Goal: Register for event/course: Sign up to attend an event or enroll in a course

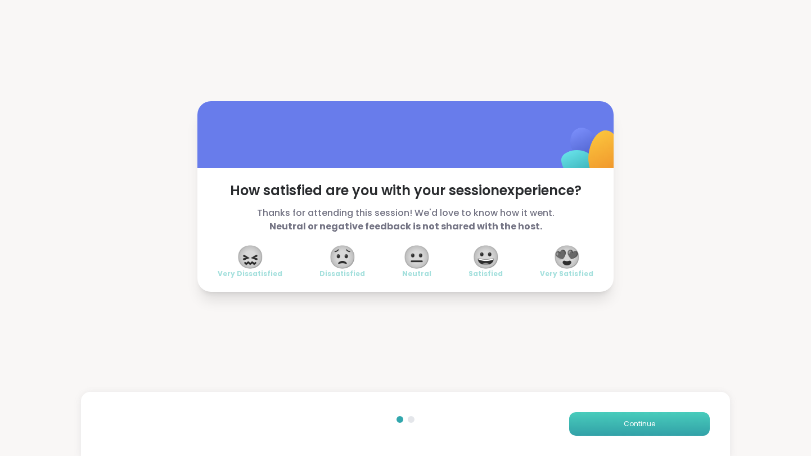
click at [640, 432] on button "Continue" at bounding box center [639, 424] width 141 height 24
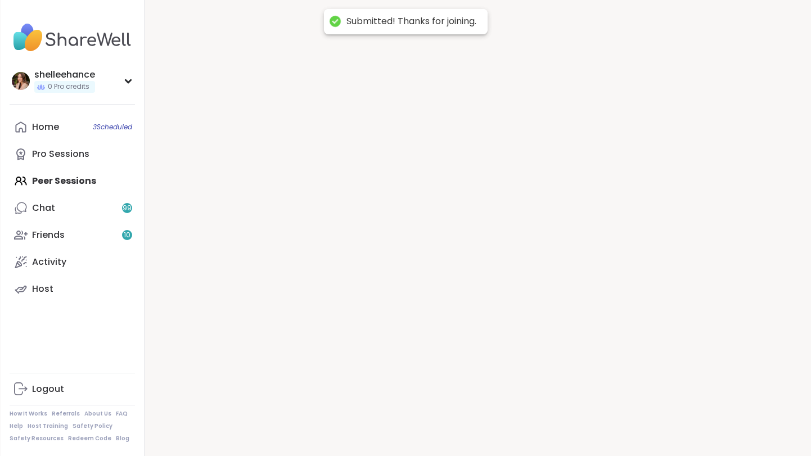
click at [640, 432] on div at bounding box center [477, 228] width 666 height 456
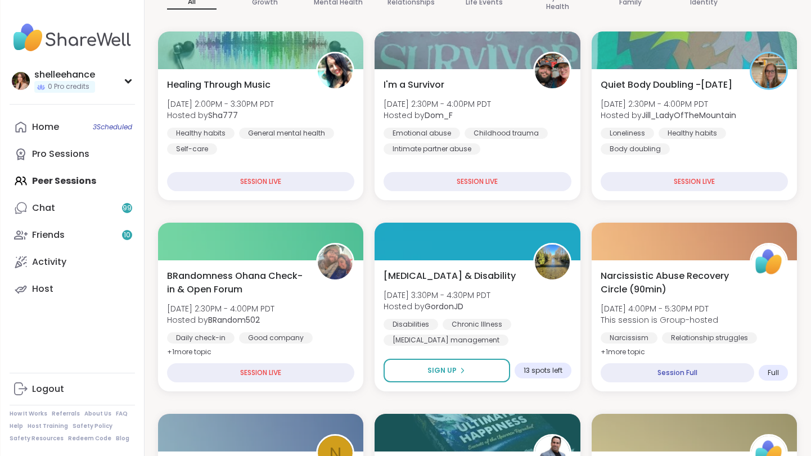
scroll to position [138, 0]
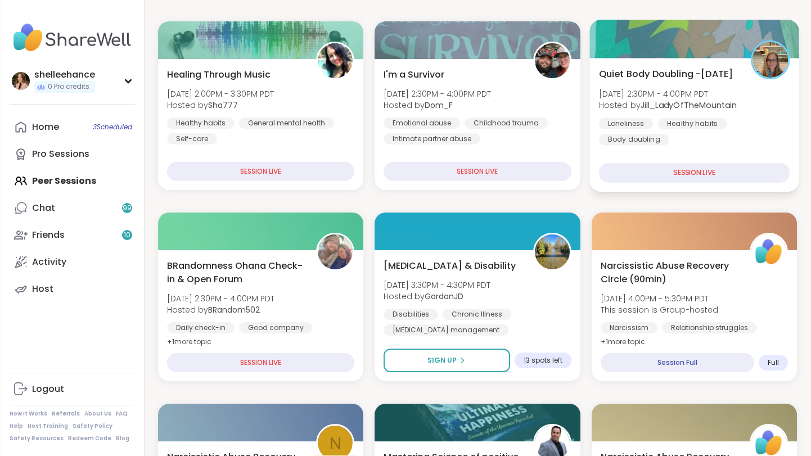
click at [770, 147] on div "Quiet Body Doubling -[DATE] [DATE] 2:30PM - 4:00PM PDT Hosted by [PERSON_NAME] …" at bounding box center [694, 125] width 210 height 134
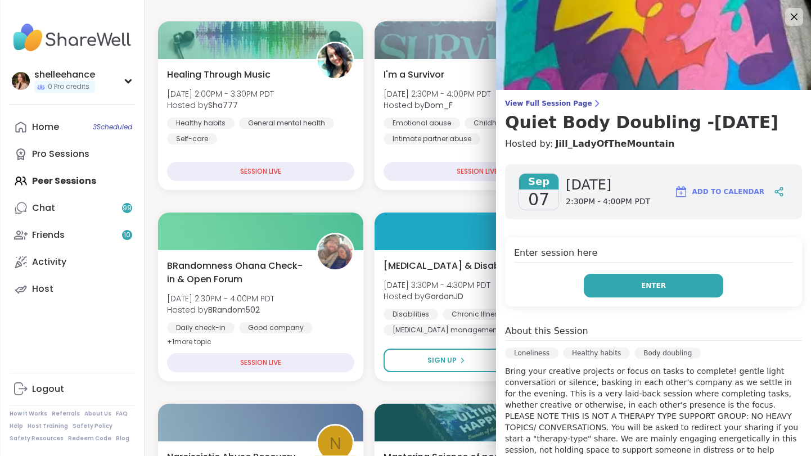
click at [613, 277] on button "Enter" at bounding box center [653, 286] width 139 height 24
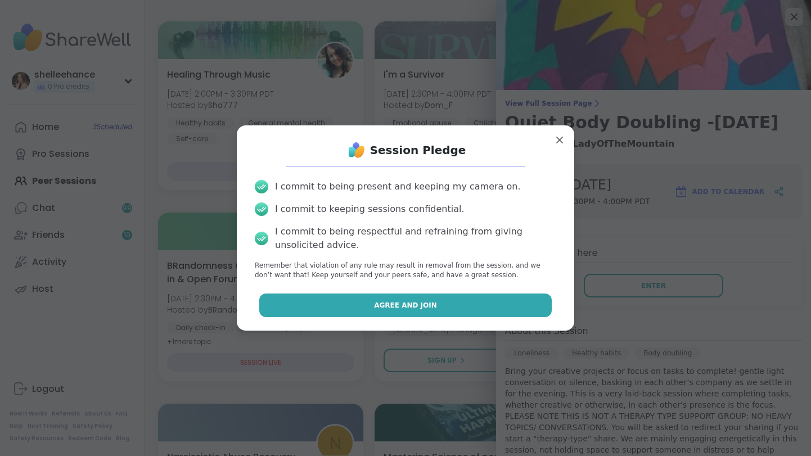
click at [352, 300] on button "Agree and Join" at bounding box center [405, 305] width 293 height 24
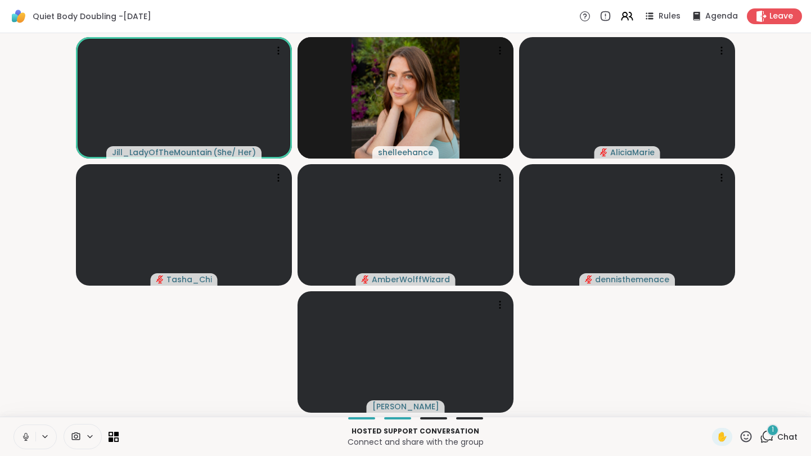
click at [20, 440] on button at bounding box center [24, 437] width 21 height 24
click at [19, 436] on button at bounding box center [24, 437] width 21 height 24
click at [20, 438] on button at bounding box center [24, 437] width 21 height 24
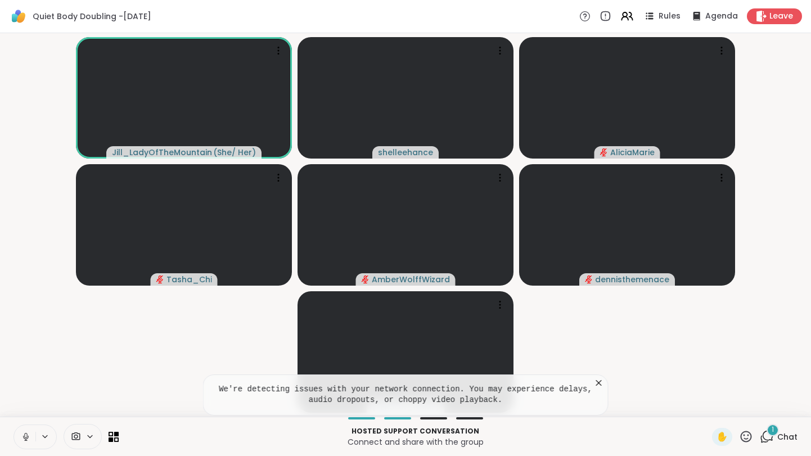
click at [21, 437] on icon at bounding box center [26, 437] width 10 height 10
click at [599, 379] on icon at bounding box center [598, 382] width 11 height 11
